Goal: Information Seeking & Learning: Learn about a topic

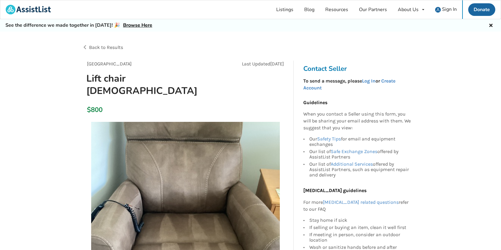
click at [95, 45] on span "Back to Results" at bounding box center [106, 47] width 34 height 6
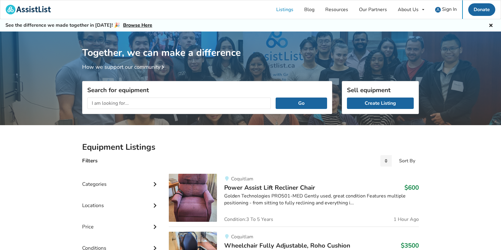
click at [131, 100] on input "text" at bounding box center [178, 103] width 183 height 11
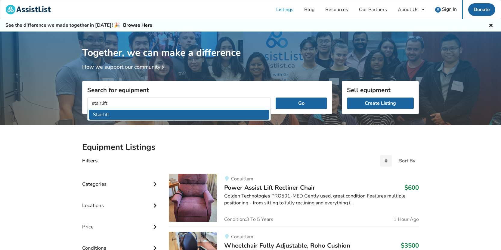
click at [123, 112] on li "Stairlift" at bounding box center [179, 115] width 180 height 10
type input "Stairlift"
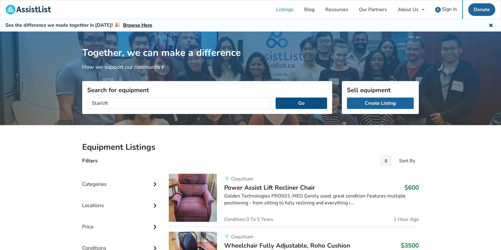
click at [300, 105] on button "Go" at bounding box center [300, 103] width 51 height 11
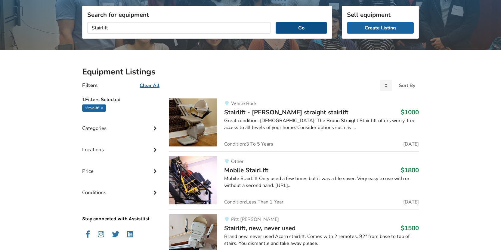
scroll to position [76, 0]
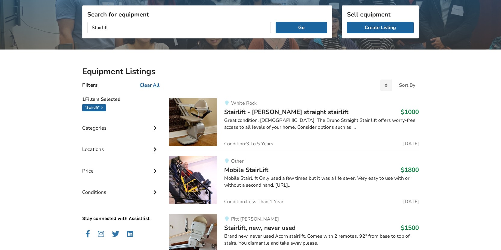
click at [294, 119] on div "Great condition. [DEMOGRAPHIC_DATA]. The Bruno Straight Stair lift offers worry…" at bounding box center [321, 124] width 194 height 14
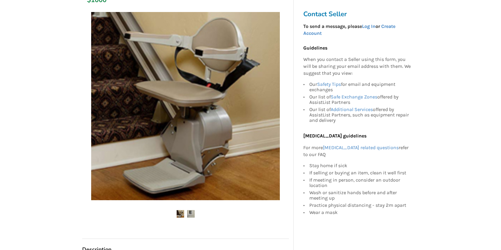
scroll to position [123, 0]
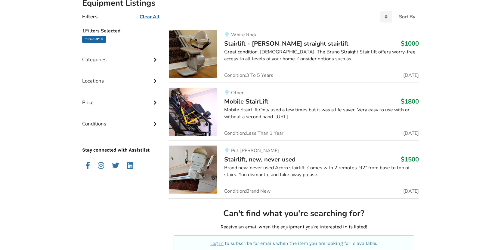
scroll to position [173, 0]
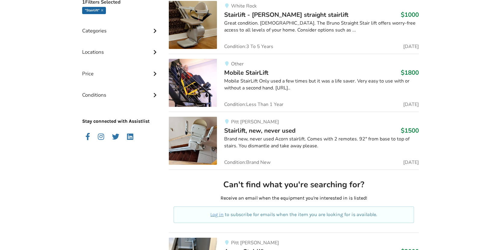
click at [201, 131] on img at bounding box center [193, 141] width 48 height 48
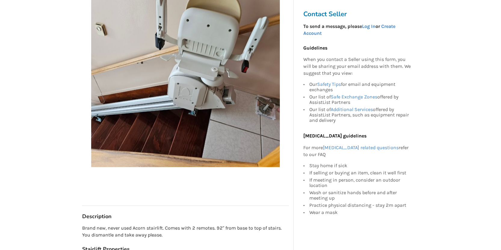
scroll to position [65, 0]
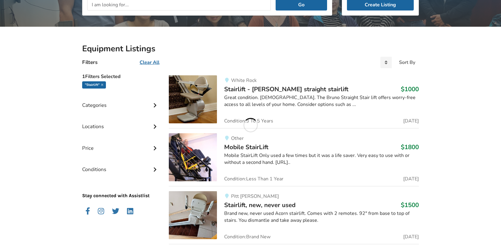
scroll to position [79, 0]
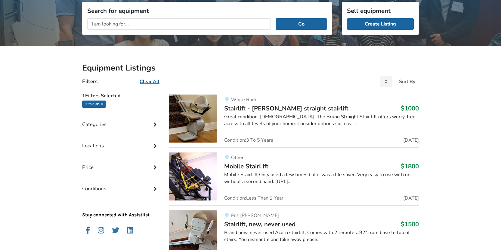
click at [208, 120] on img at bounding box center [193, 119] width 48 height 48
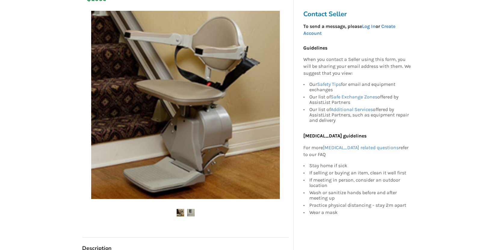
scroll to position [112, 0]
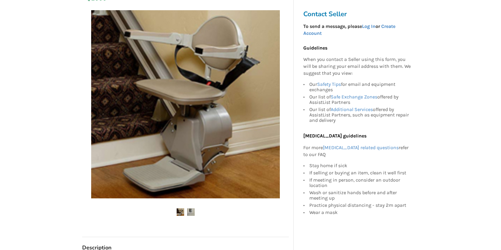
click at [191, 214] on img at bounding box center [191, 213] width 8 height 8
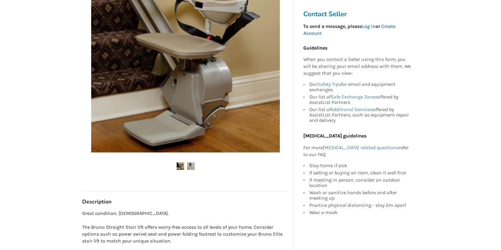
scroll to position [159, 0]
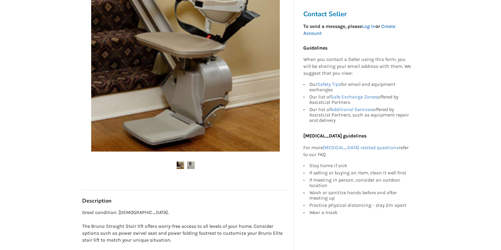
scroll to position [79, 0]
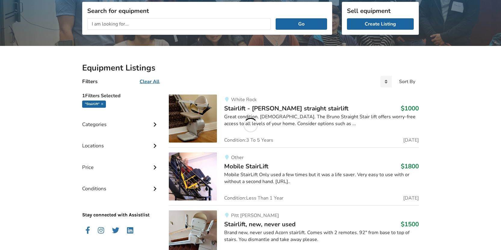
click at [203, 213] on img at bounding box center [193, 235] width 48 height 48
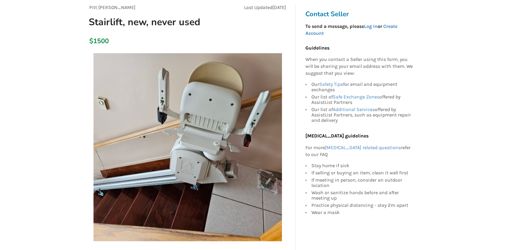
scroll to position [53, 0]
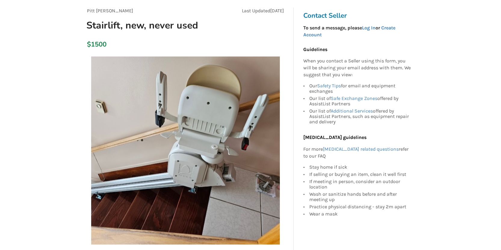
click at [203, 87] on img at bounding box center [185, 151] width 188 height 188
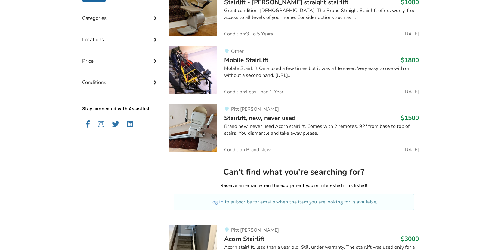
scroll to position [225, 0]
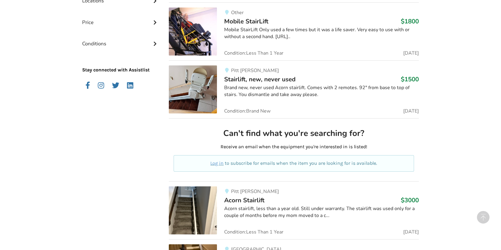
click at [213, 94] on img at bounding box center [193, 90] width 48 height 48
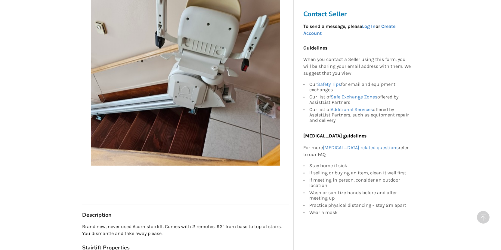
scroll to position [199, 0]
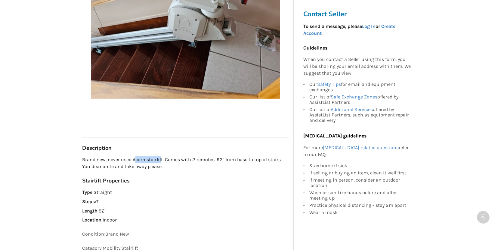
drag, startPoint x: 134, startPoint y: 159, endPoint x: 161, endPoint y: 159, distance: 26.8
click at [161, 159] on p "Brand new, never used Acorn stairlift. Comes with 2 remotes. 92" from base to t…" at bounding box center [185, 164] width 207 height 14
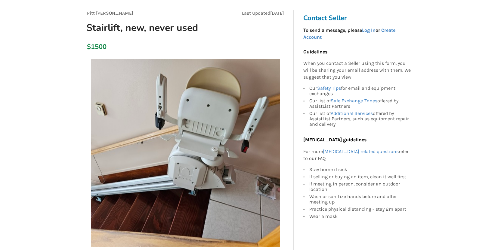
scroll to position [0, 0]
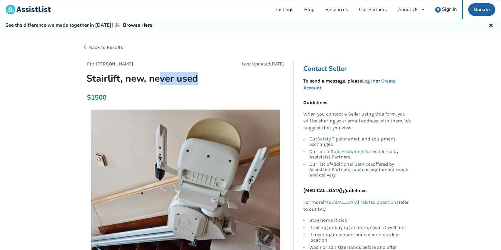
drag, startPoint x: 201, startPoint y: 77, endPoint x: 159, endPoint y: 82, distance: 42.1
click at [159, 82] on h1 "Stairlift, new, never used" at bounding box center [152, 78] width 142 height 12
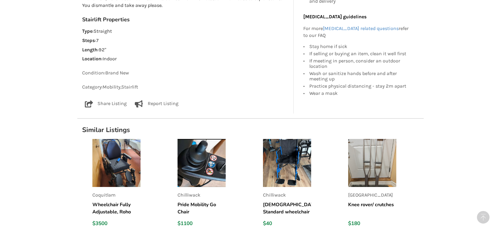
scroll to position [430, 0]
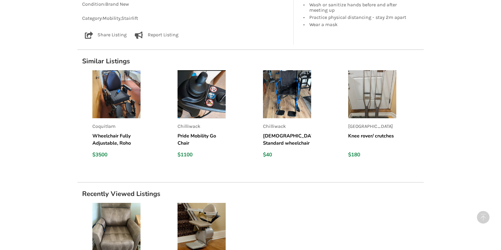
click at [213, 98] on img at bounding box center [201, 94] width 48 height 48
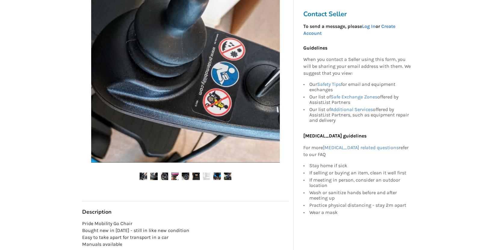
scroll to position [145, 0]
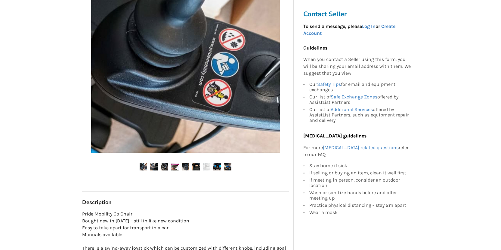
click at [163, 166] on img at bounding box center [165, 167] width 8 height 8
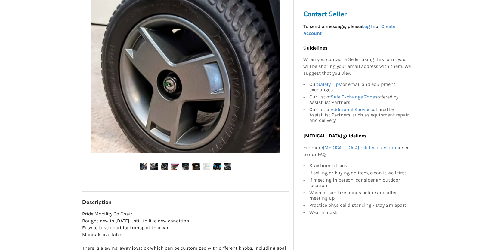
click at [182, 169] on img at bounding box center [186, 167] width 8 height 8
click at [219, 168] on img at bounding box center [217, 167] width 8 height 8
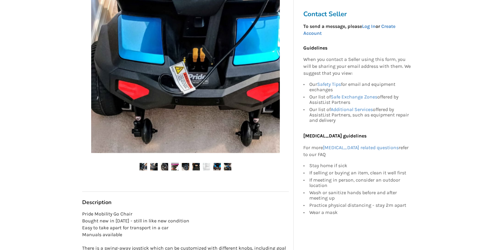
click at [228, 168] on img at bounding box center [228, 167] width 8 height 8
click at [225, 167] on img at bounding box center [228, 167] width 8 height 8
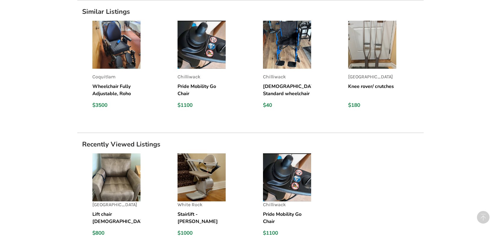
scroll to position [527, 0]
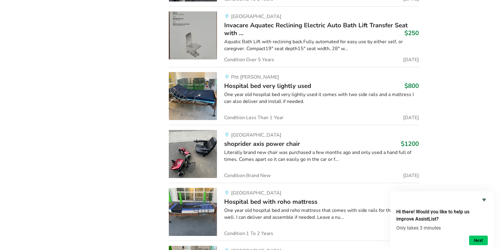
scroll to position [2272, 0]
